Goal: Task Accomplishment & Management: Manage account settings

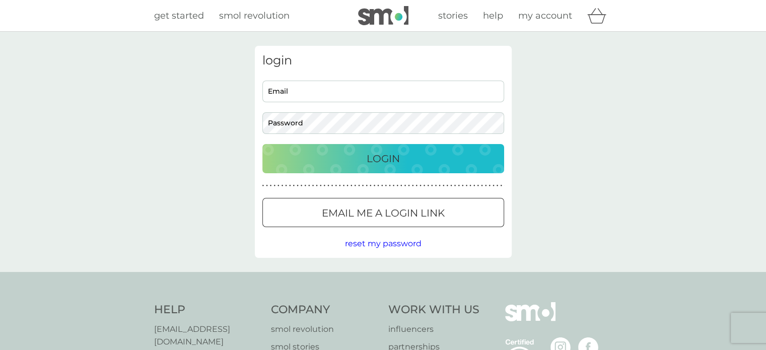
type input "[EMAIL_ADDRESS][DOMAIN_NAME]"
click at [364, 164] on div "Login" at bounding box center [384, 159] width 222 height 16
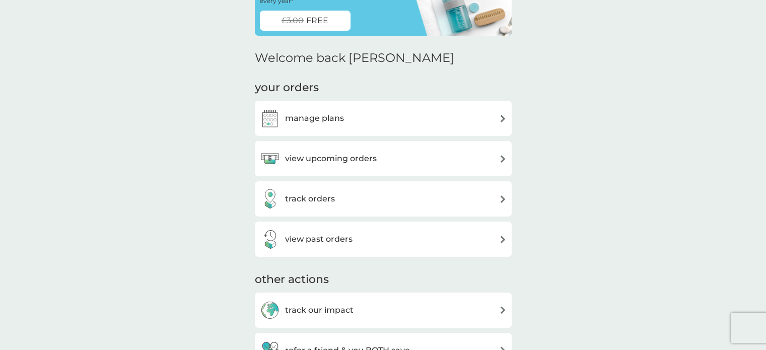
scroll to position [101, 0]
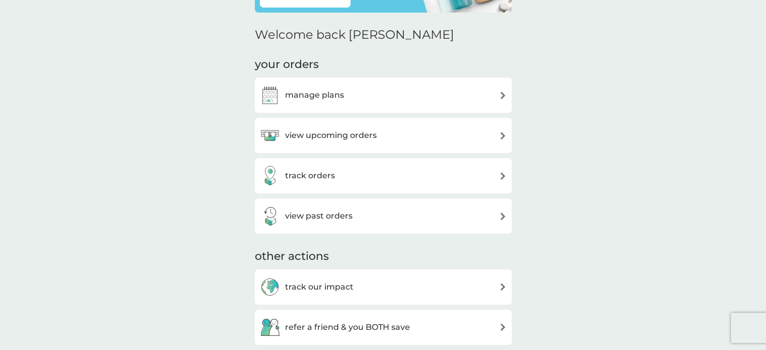
click at [504, 136] on img at bounding box center [503, 136] width 8 height 8
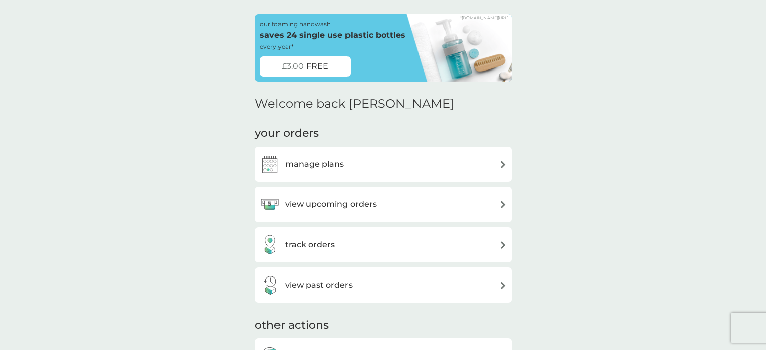
click at [337, 163] on h3 "manage plans" at bounding box center [314, 164] width 59 height 13
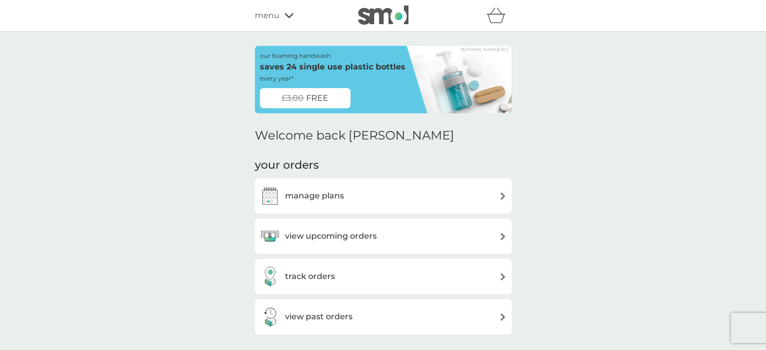
scroll to position [32, 0]
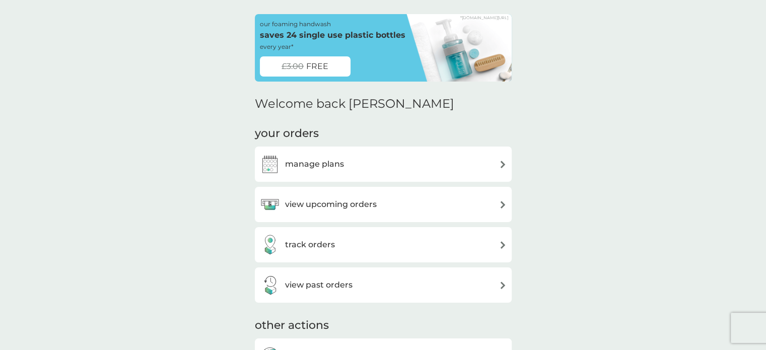
click at [320, 287] on h3 "view past orders" at bounding box center [319, 285] width 68 height 13
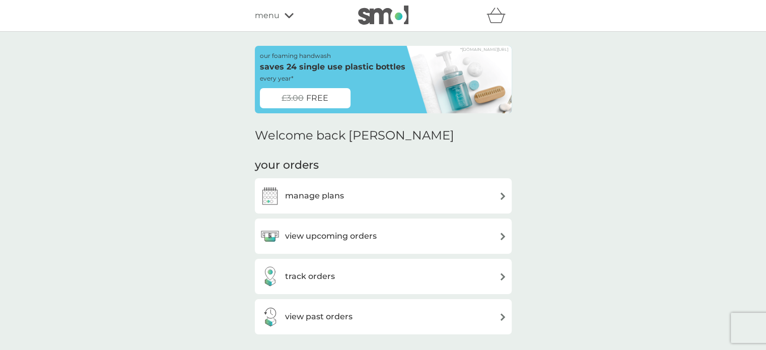
scroll to position [32, 0]
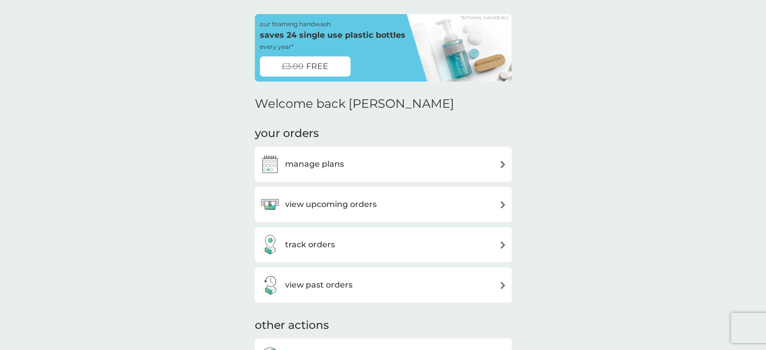
click at [300, 166] on h3 "manage plans" at bounding box center [314, 164] width 59 height 13
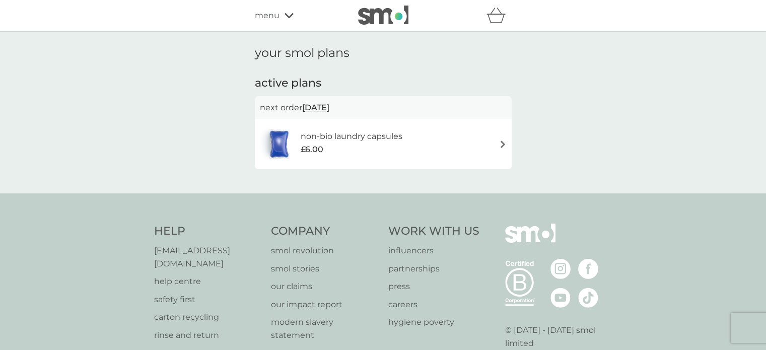
click at [504, 142] on img at bounding box center [503, 145] width 8 height 8
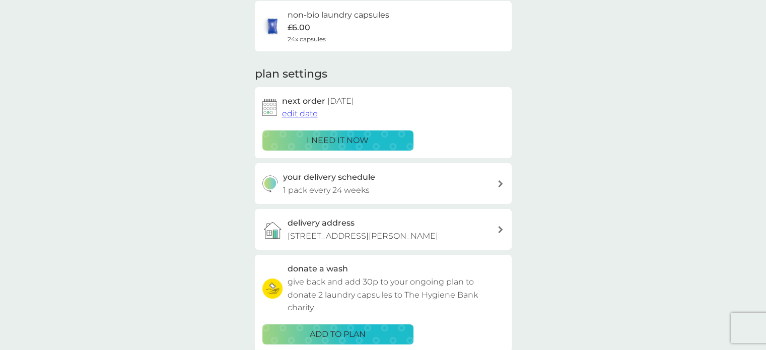
scroll to position [101, 0]
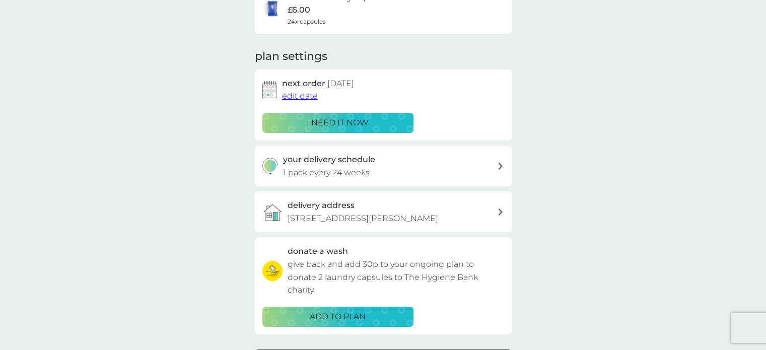
click at [299, 96] on span "edit date" at bounding box center [300, 96] width 36 height 10
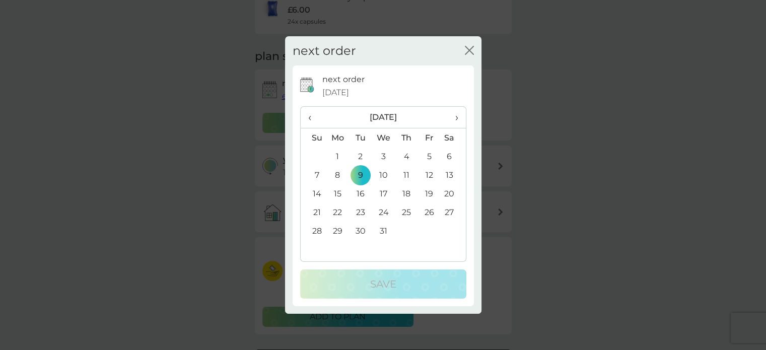
click at [308, 120] on span "‹" at bounding box center [313, 117] width 11 height 21
click at [456, 118] on span "›" at bounding box center [453, 117] width 10 height 21
click at [309, 114] on span "‹" at bounding box center [313, 117] width 11 height 21
click at [362, 231] on td "28" at bounding box center [360, 231] width 23 height 19
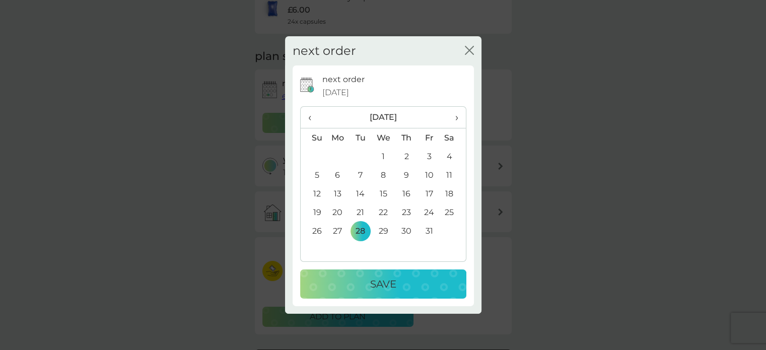
click at [467, 50] on icon "close" at bounding box center [469, 50] width 9 height 9
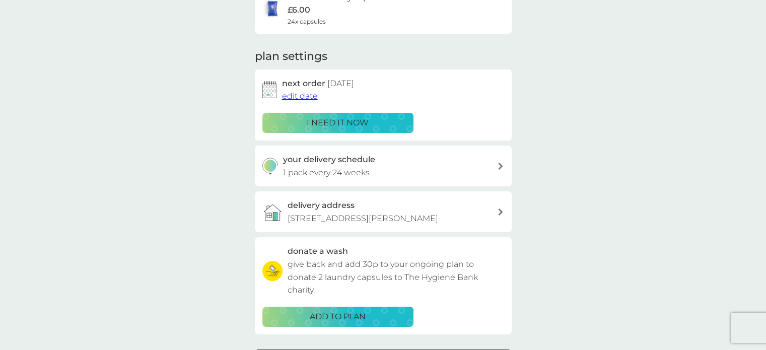
click at [499, 164] on icon at bounding box center [500, 166] width 5 height 7
select select "119"
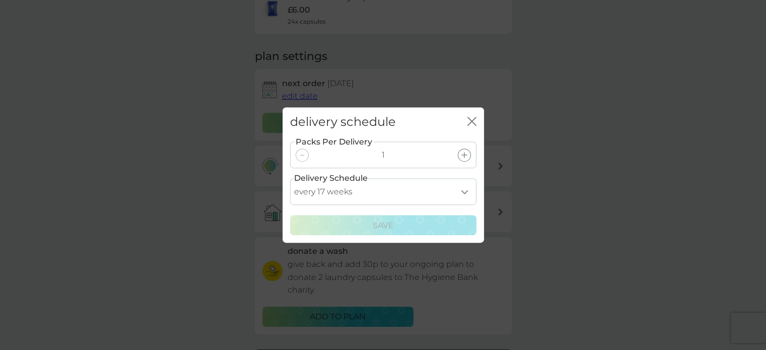
click at [473, 122] on icon "close" at bounding box center [474, 121] width 4 height 8
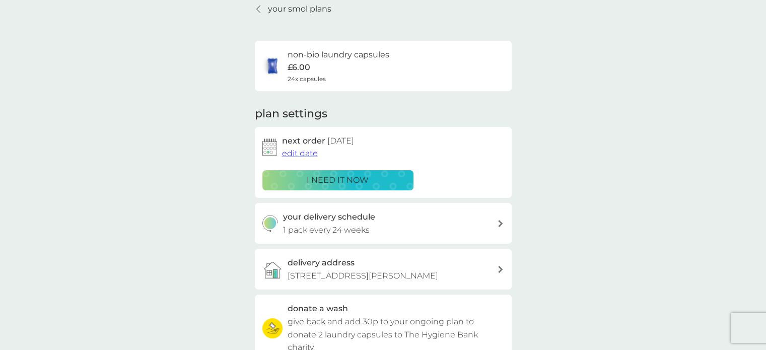
scroll to position [0, 0]
